Goal: Communication & Community: Answer question/provide support

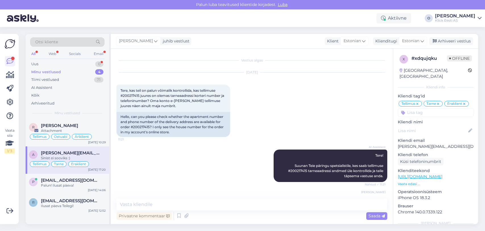
click at [75, 61] on div "Uus 0" at bounding box center [67, 64] width 74 height 8
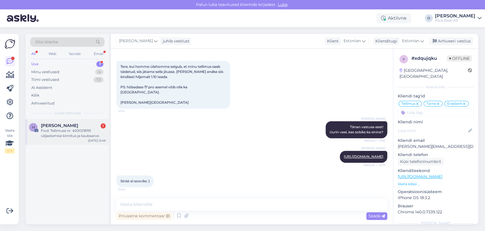
click at [61, 126] on span "[PERSON_NAME]" at bounding box center [59, 125] width 37 height 5
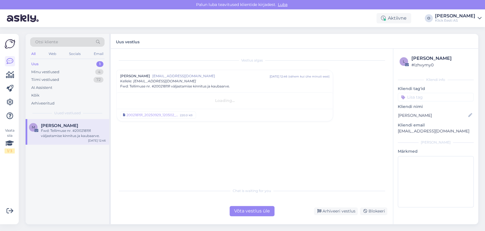
scroll to position [0, 0]
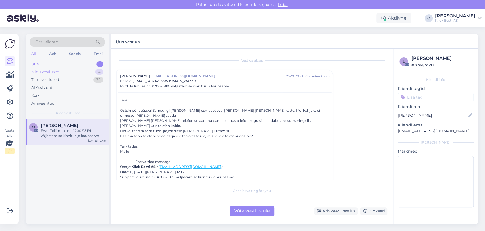
click at [67, 73] on div "Minu vestlused 4" at bounding box center [67, 72] width 74 height 8
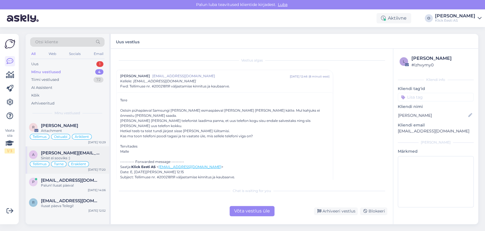
click at [58, 155] on div "Sinist ei sooviks :)" at bounding box center [73, 157] width 65 height 5
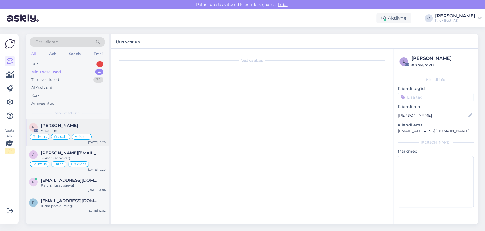
scroll to position [592, 0]
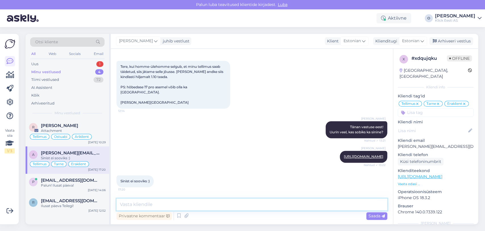
click at [155, 201] on textarea at bounding box center [252, 204] width 271 height 12
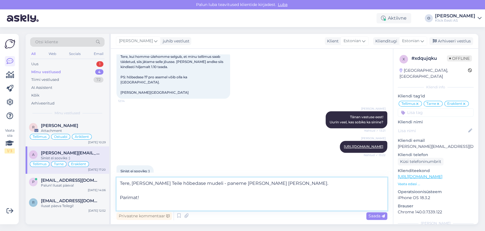
click at [128, 200] on textarea "Tere, [PERSON_NAME] Teile hõbedase mudeli - paneme [PERSON_NAME] [PERSON_NAME].…" at bounding box center [252, 193] width 271 height 33
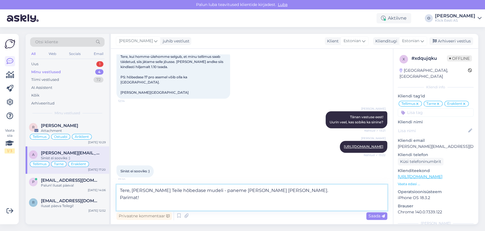
type textarea "Tere, [PERSON_NAME] Teile hõbedase mudeli - paneme [PERSON_NAME] [PERSON_NAME].…"
click at [378, 218] on div "Saada" at bounding box center [376, 216] width 21 height 8
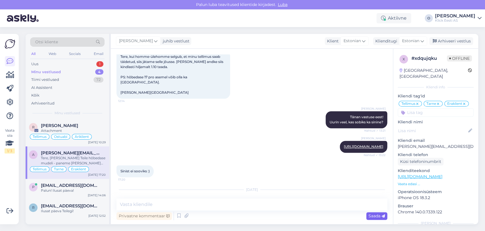
scroll to position [639, 0]
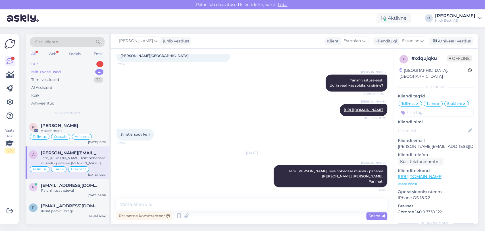
click at [45, 63] on div "Uus 1" at bounding box center [67, 64] width 74 height 8
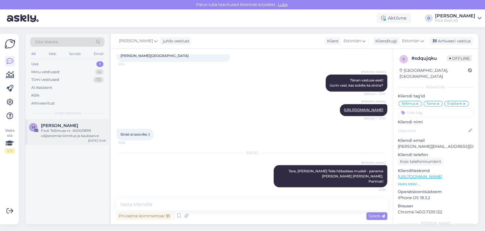
click at [59, 132] on div "Fwd: Tellimuse nr. #200218191 väljastamise kinnitus ja kaubaarve." at bounding box center [73, 133] width 65 height 10
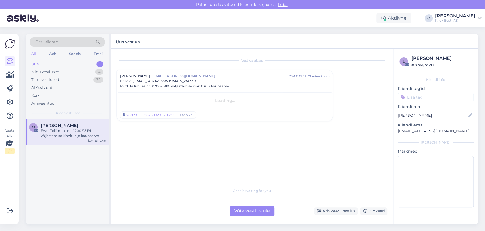
scroll to position [0, 0]
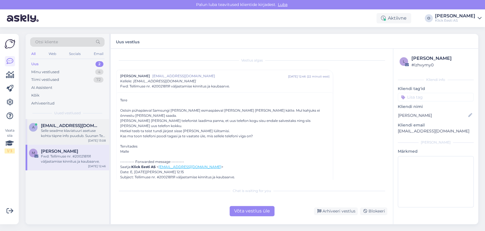
click at [65, 126] on span "[EMAIL_ADDRESS][DOMAIN_NAME]" at bounding box center [70, 125] width 59 height 5
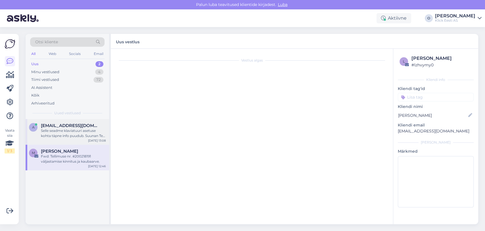
scroll to position [269, 0]
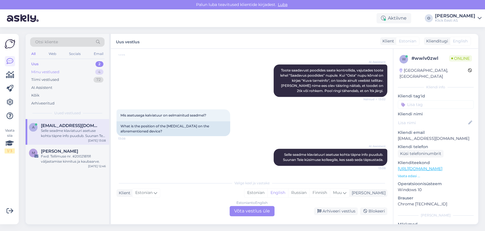
click at [65, 73] on div "Minu vestlused 4" at bounding box center [67, 72] width 74 height 8
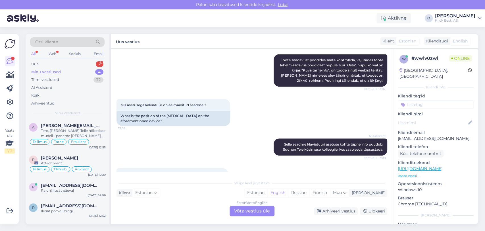
scroll to position [303, 0]
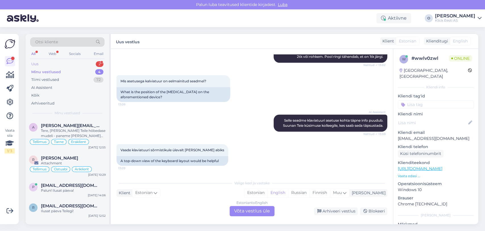
click at [70, 63] on div "Uus 2" at bounding box center [67, 64] width 74 height 8
